Goal: Information Seeking & Learning: Learn about a topic

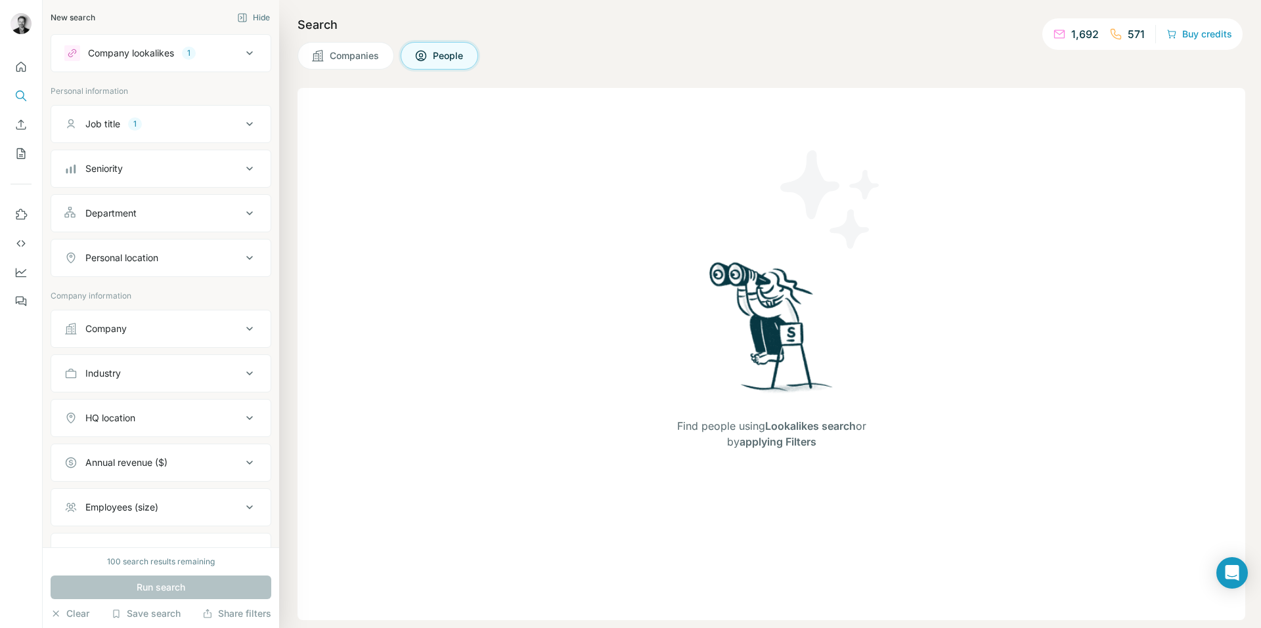
click at [206, 56] on div "Company lookalikes 1" at bounding box center [152, 53] width 177 height 16
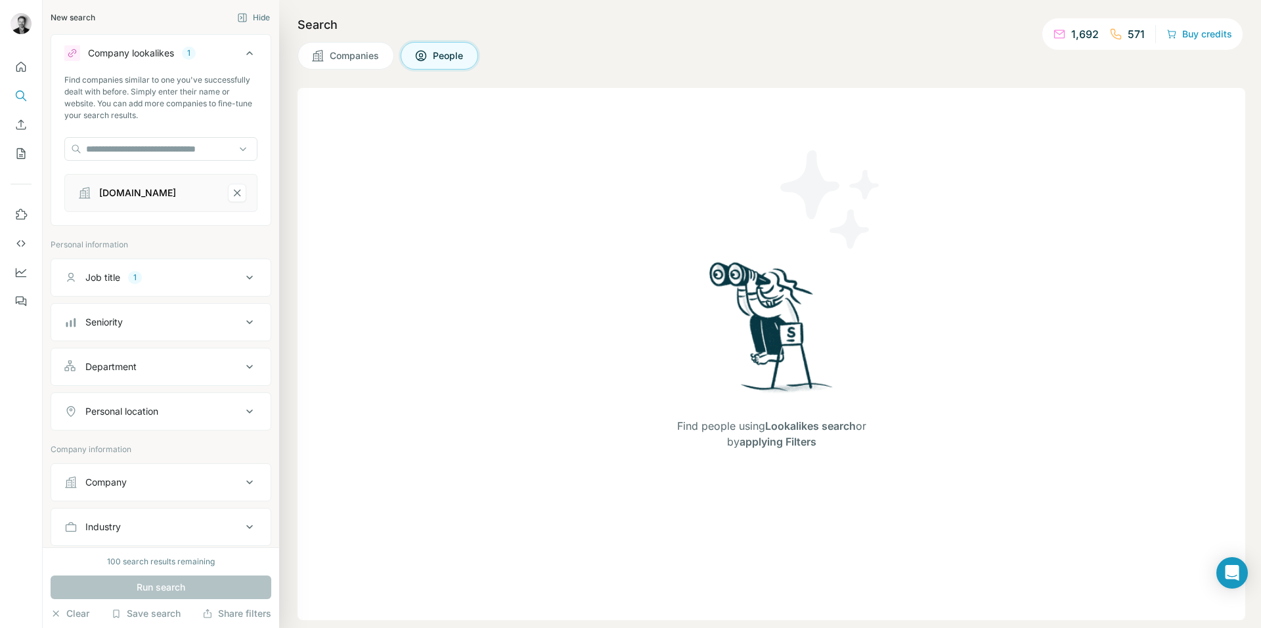
click at [242, 57] on icon at bounding box center [250, 53] width 16 height 16
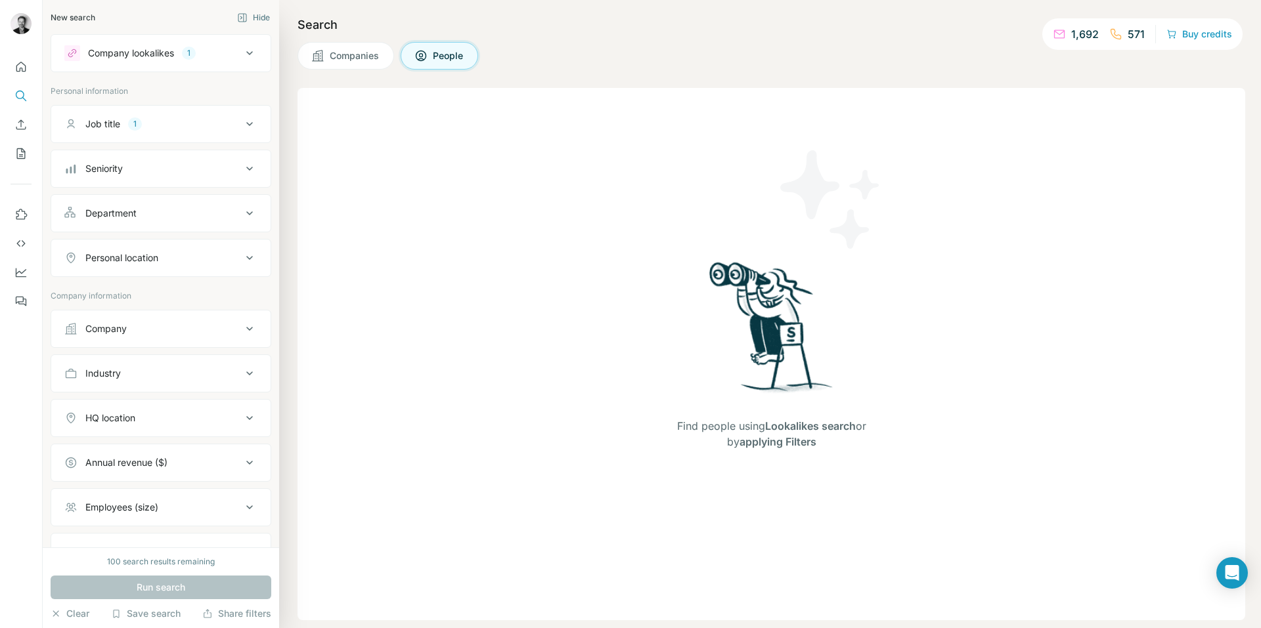
click at [242, 127] on icon at bounding box center [250, 124] width 16 height 16
